Goal: Transaction & Acquisition: Purchase product/service

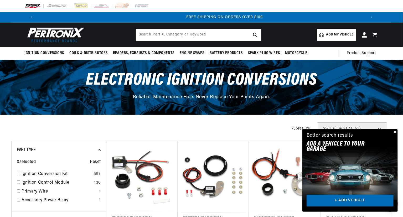
scroll to position [0, 656]
click at [396, 131] on button "Close" at bounding box center [394, 132] width 6 height 6
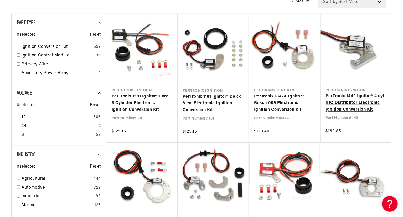
scroll to position [131, 0]
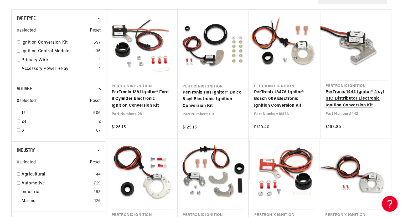
click at [352, 99] on link "PerTronix 1442 Ignitor® 4 cyl IHC Distributor Electronic Ignition Conversion Kit" at bounding box center [356, 99] width 60 height 20
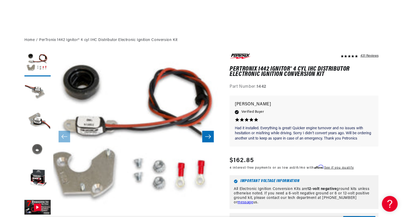
scroll to position [79, 0]
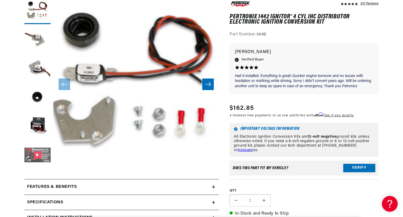
click at [38, 153] on button "Gallery Viewer" at bounding box center [37, 155] width 26 height 26
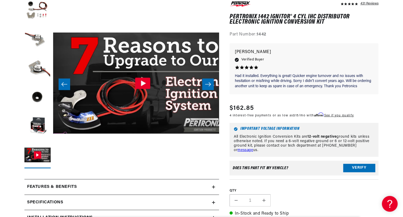
scroll to position [0, 829]
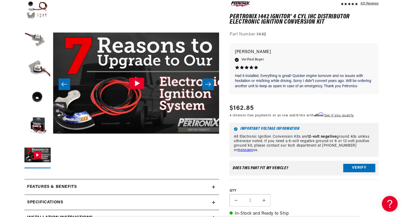
click at [137, 80] on icon "Gallery Viewer" at bounding box center [136, 82] width 15 height 11
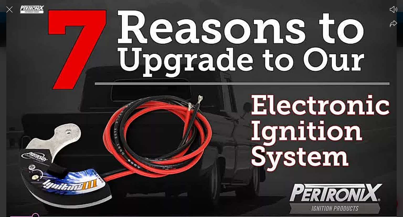
scroll to position [0, 304]
